Goal: Task Accomplishment & Management: Manage account settings

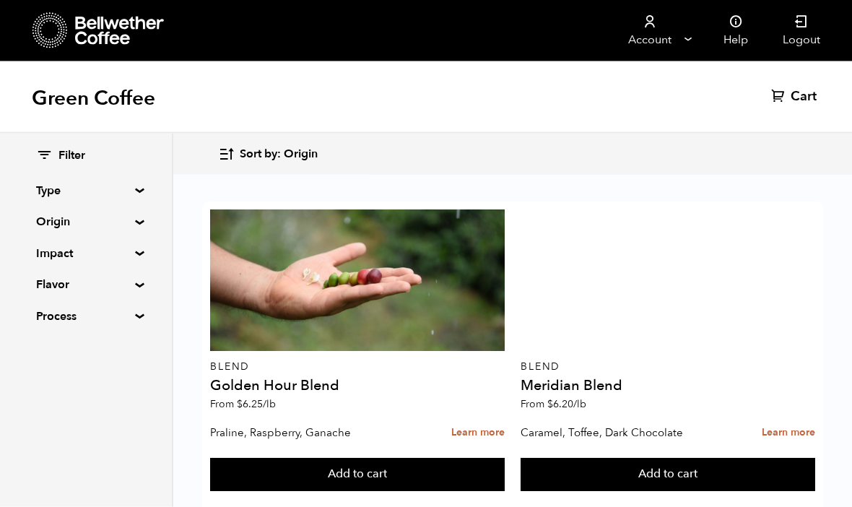
scroll to position [263, 0]
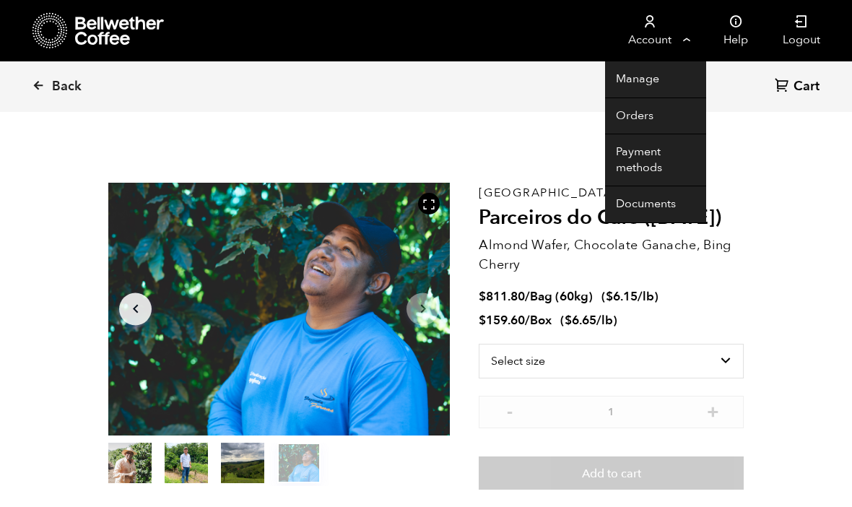
click at [686, 35] on link "Account" at bounding box center [649, 30] width 89 height 61
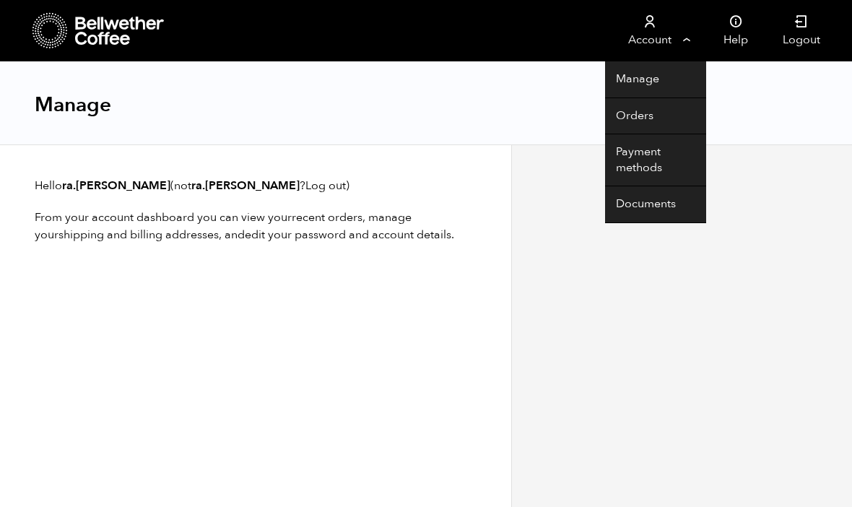
click at [692, 40] on link "Account" at bounding box center [649, 30] width 89 height 61
